Goal: Navigation & Orientation: Find specific page/section

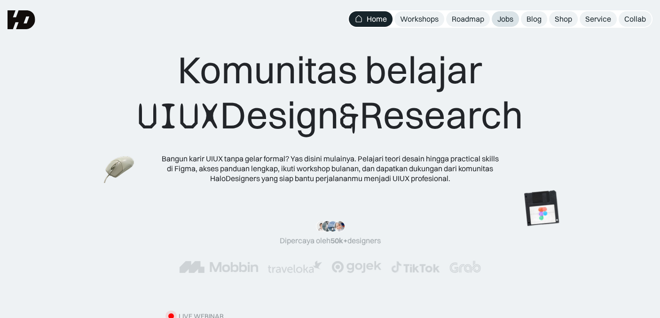
click at [500, 23] on div "Jobs" at bounding box center [505, 19] width 16 height 10
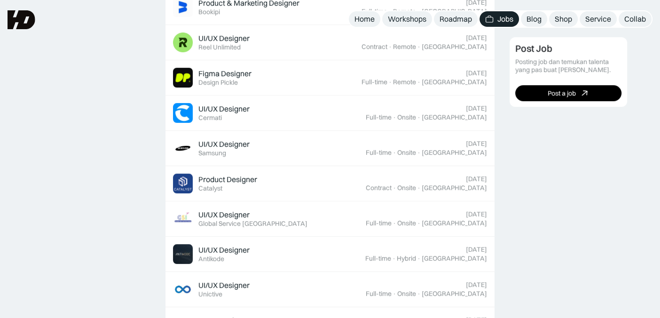
scroll to position [413, 0]
click at [436, 16] on link "Roadmap" at bounding box center [456, 19] width 44 height 16
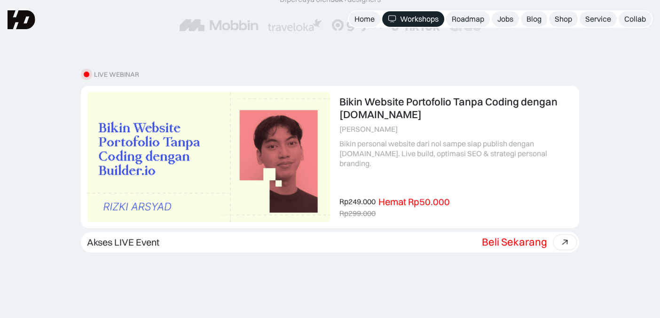
scroll to position [191, 0]
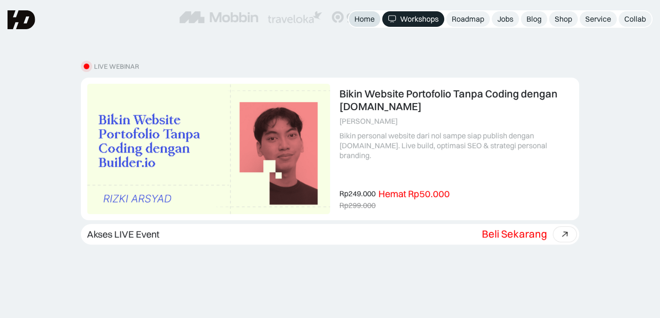
click at [371, 24] on link "Home" at bounding box center [364, 19] width 31 height 16
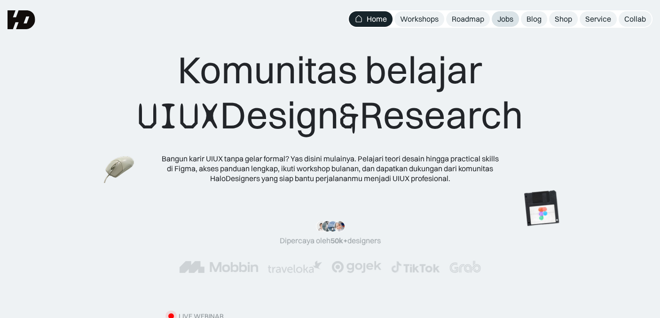
click at [503, 16] on div "Jobs" at bounding box center [505, 19] width 16 height 10
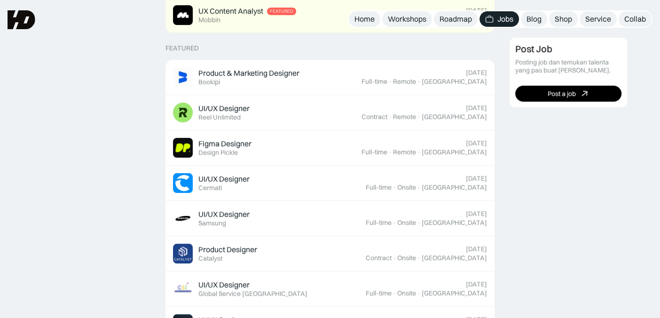
scroll to position [346, 0]
